Goal: Information Seeking & Learning: Learn about a topic

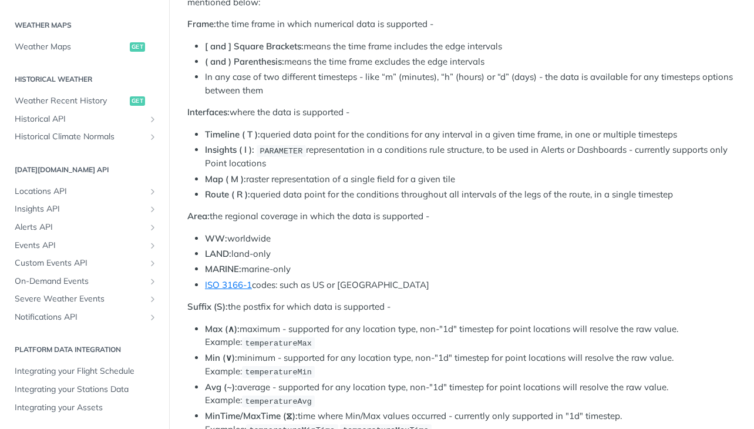
scroll to position [822, 0]
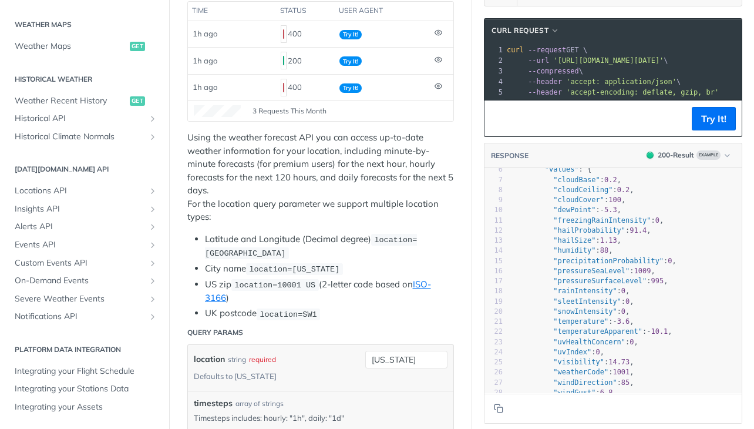
scroll to position [58, 0]
click at [571, 252] on span ""humidity"" at bounding box center [574, 248] width 42 height 8
type textarea "humidity"
click at [571, 252] on span ""humidity"" at bounding box center [574, 248] width 42 height 8
click at [575, 292] on span ""rainIntensity"" at bounding box center [584, 288] width 63 height 8
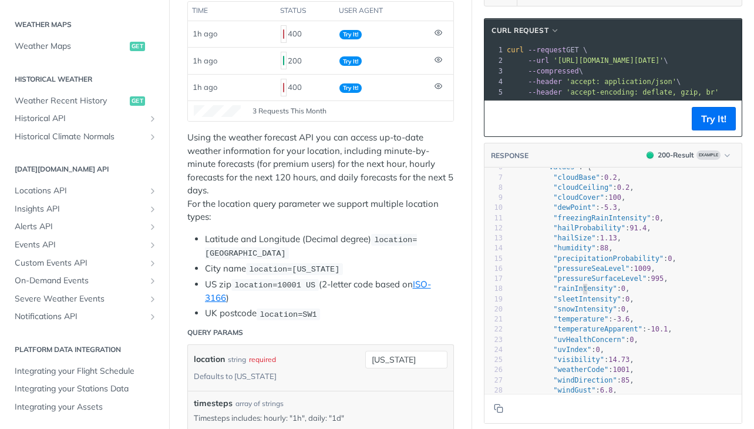
type textarea "rainIntensity"
click at [575, 292] on span ""rainIntensity"" at bounding box center [584, 288] width 63 height 8
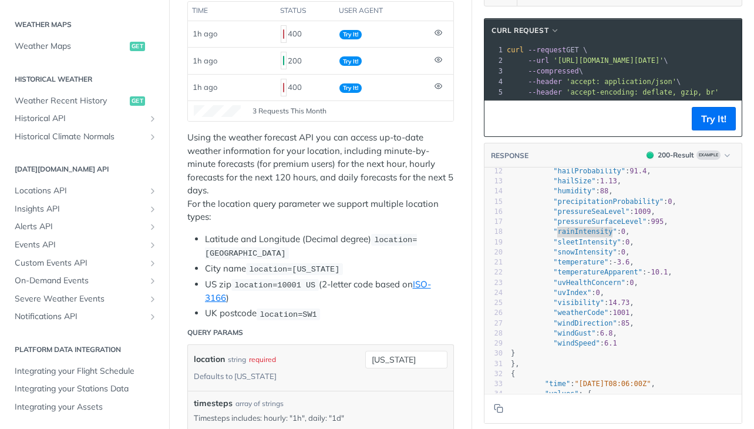
scroll to position [117, 0]
click at [567, 315] on span ""weatherCode"" at bounding box center [580, 310] width 55 height 8
type textarea "weatherCode"
click at [567, 315] on span ""weatherCode"" at bounding box center [580, 310] width 55 height 8
click at [563, 345] on span ""windSpeed"" at bounding box center [576, 341] width 46 height 8
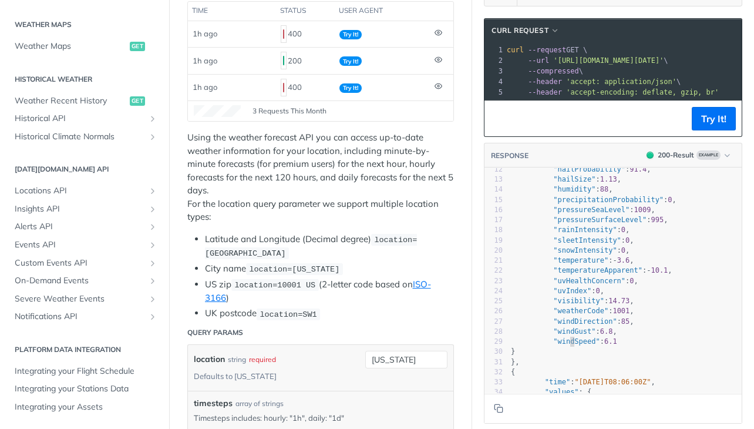
type textarea "windSpeed"
click at [563, 345] on span ""windSpeed"" at bounding box center [576, 341] width 46 height 8
click at [577, 345] on span ""windSpeed"" at bounding box center [576, 341] width 46 height 8
type textarea "windSpeed"
click at [577, 345] on span ""windSpeed"" at bounding box center [576, 341] width 46 height 8
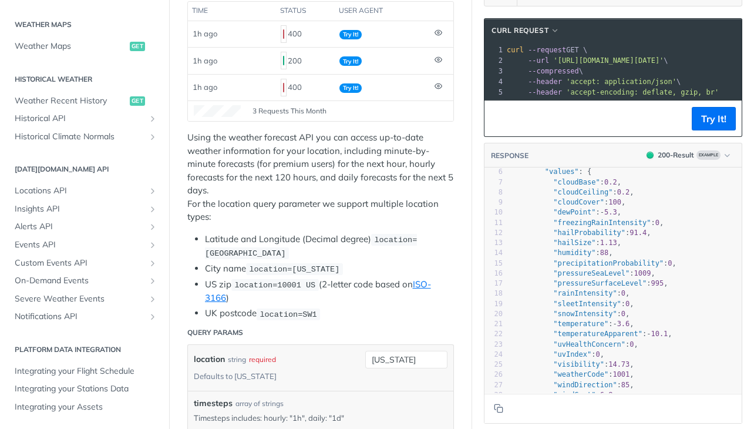
scroll to position [59, 0]
click at [573, 292] on span ""rainIntensity"" at bounding box center [584, 288] width 63 height 8
click at [581, 262] on span ""precipitationProbability"" at bounding box center [608, 258] width 110 height 8
type textarea "precipitationProbability"
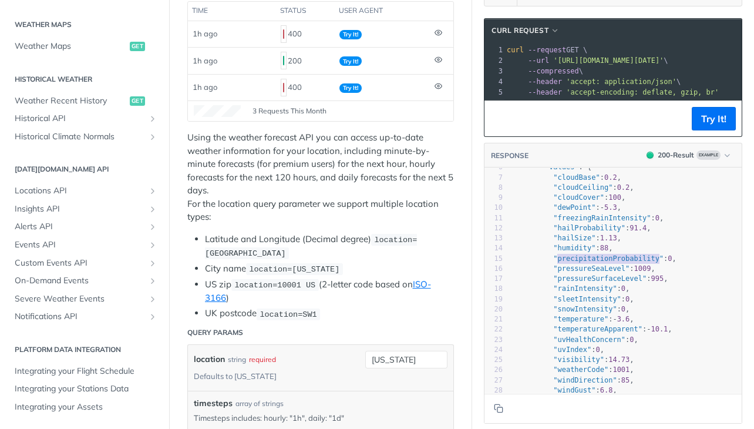
click at [581, 262] on span ""precipitationProbability"" at bounding box center [608, 258] width 110 height 8
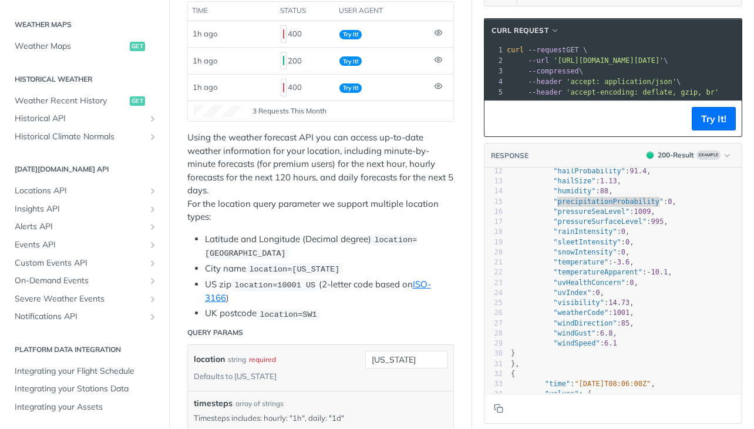
scroll to position [117, 0]
click at [565, 345] on span ""windSpeed"" at bounding box center [576, 341] width 46 height 8
type textarea "windSpeed"
click at [565, 345] on span ""windSpeed"" at bounding box center [576, 341] width 46 height 8
click at [574, 204] on span ""precipitationProbability"" at bounding box center [608, 199] width 110 height 8
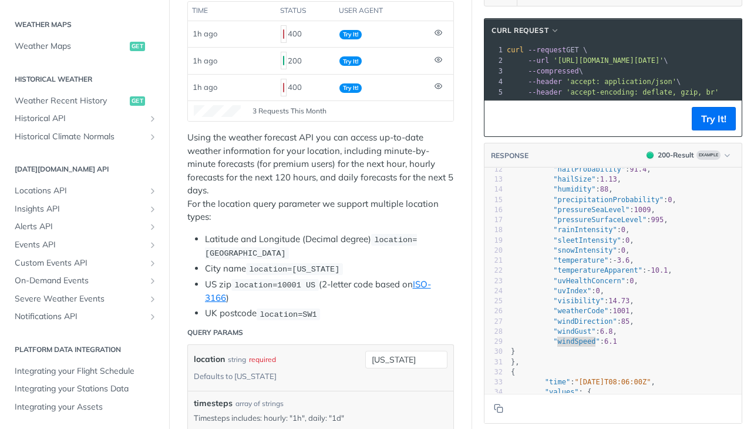
type textarea "precipitationProbability"
click at [574, 204] on span ""precipitationProbability"" at bounding box center [608, 199] width 110 height 8
click at [573, 264] on span ""temperature"" at bounding box center [580, 260] width 55 height 8
type textarea "temperature"
click at [573, 264] on span ""temperature"" at bounding box center [580, 260] width 55 height 8
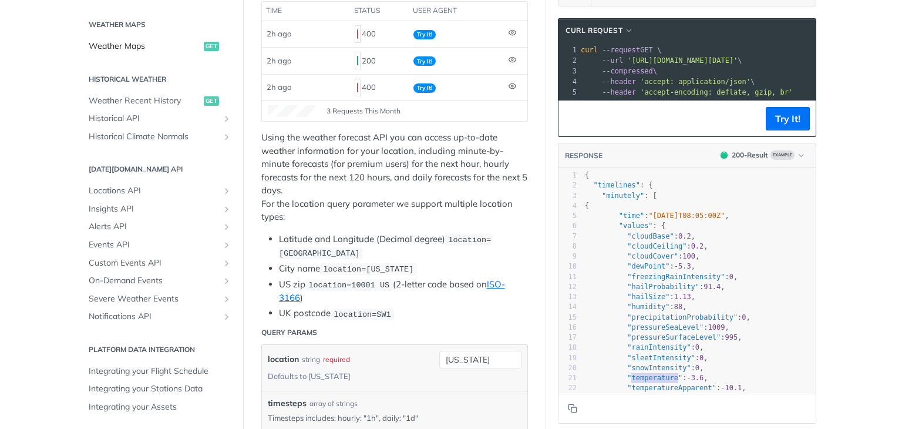
scroll to position [346, 0]
